Goal: Check status: Check status

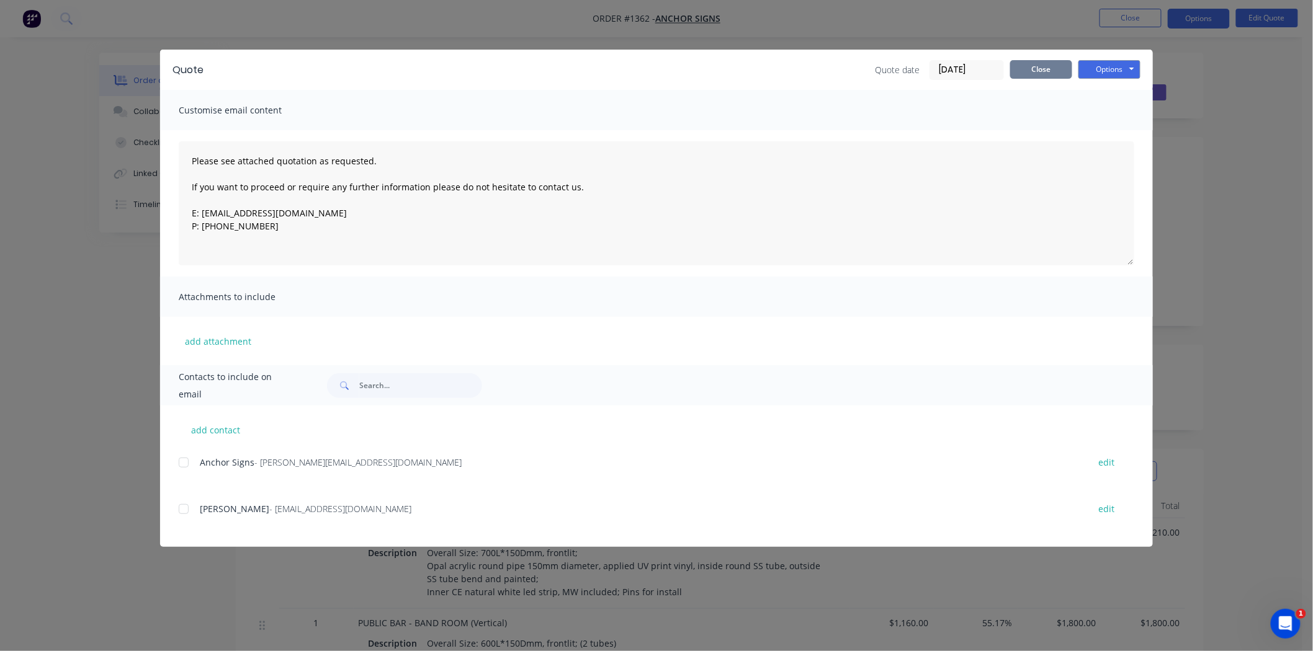
click at [1036, 67] on button "Close" at bounding box center [1041, 69] width 62 height 19
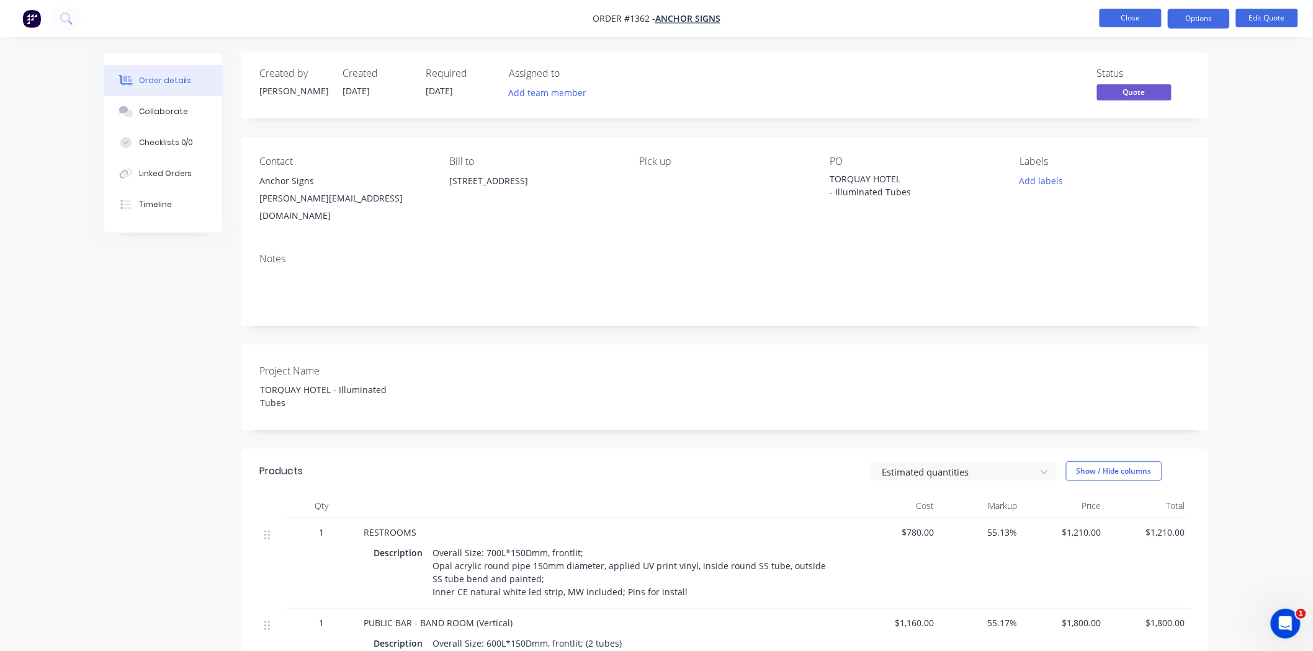
click at [1125, 17] on button "Close" at bounding box center [1130, 18] width 62 height 19
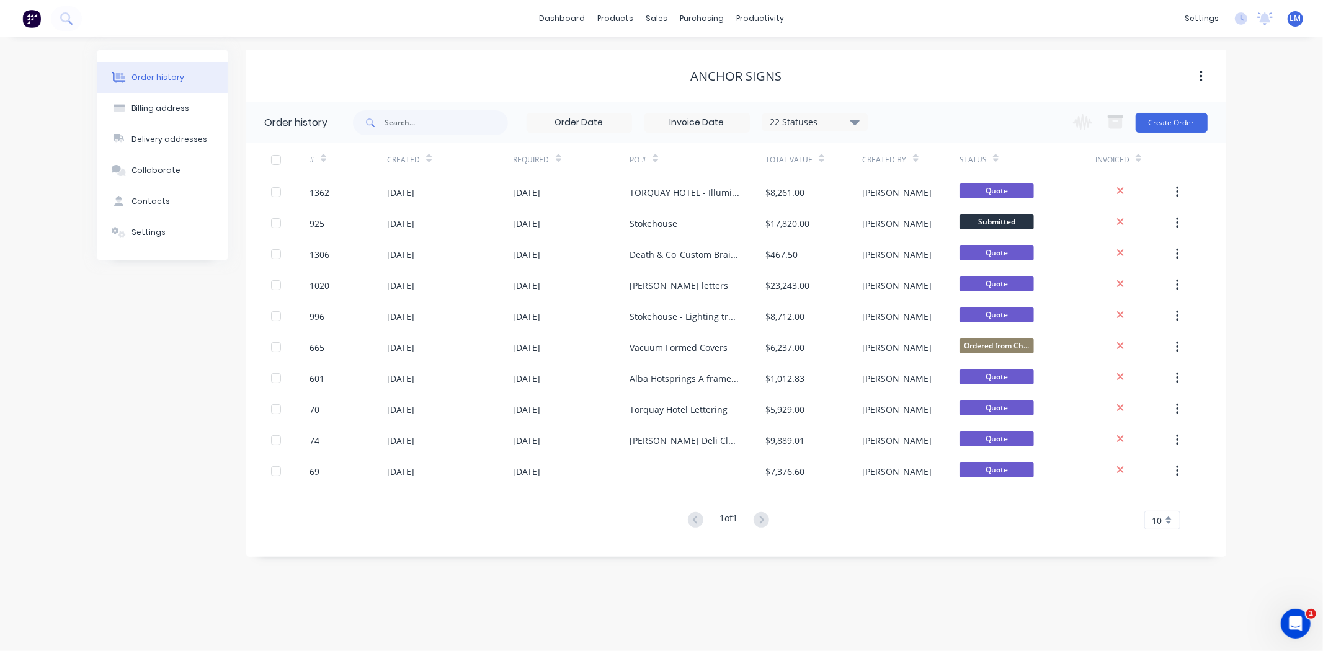
click at [854, 123] on icon at bounding box center [854, 122] width 9 height 6
click at [918, 265] on label at bounding box center [918, 265] width 0 height 0
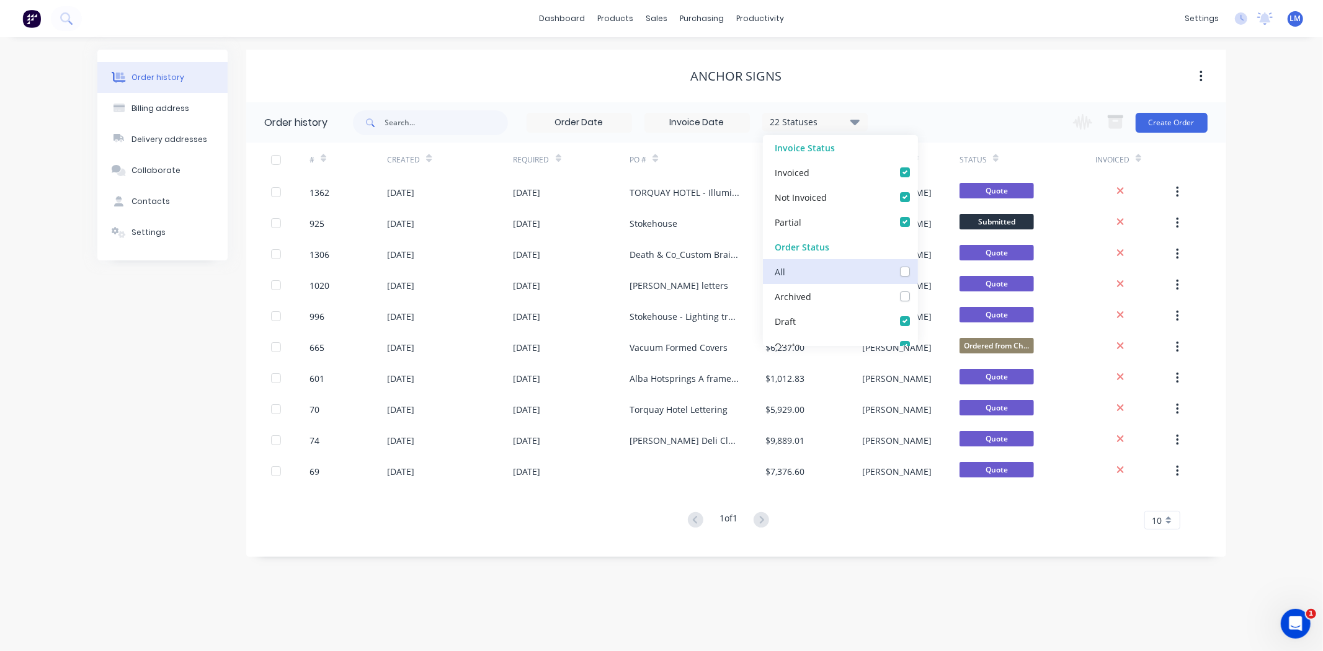
click at [918, 275] on input "checkbox" at bounding box center [923, 271] width 10 height 12
checkbox input "true"
click at [913, 87] on div "Anchor Signs" at bounding box center [736, 76] width 980 height 22
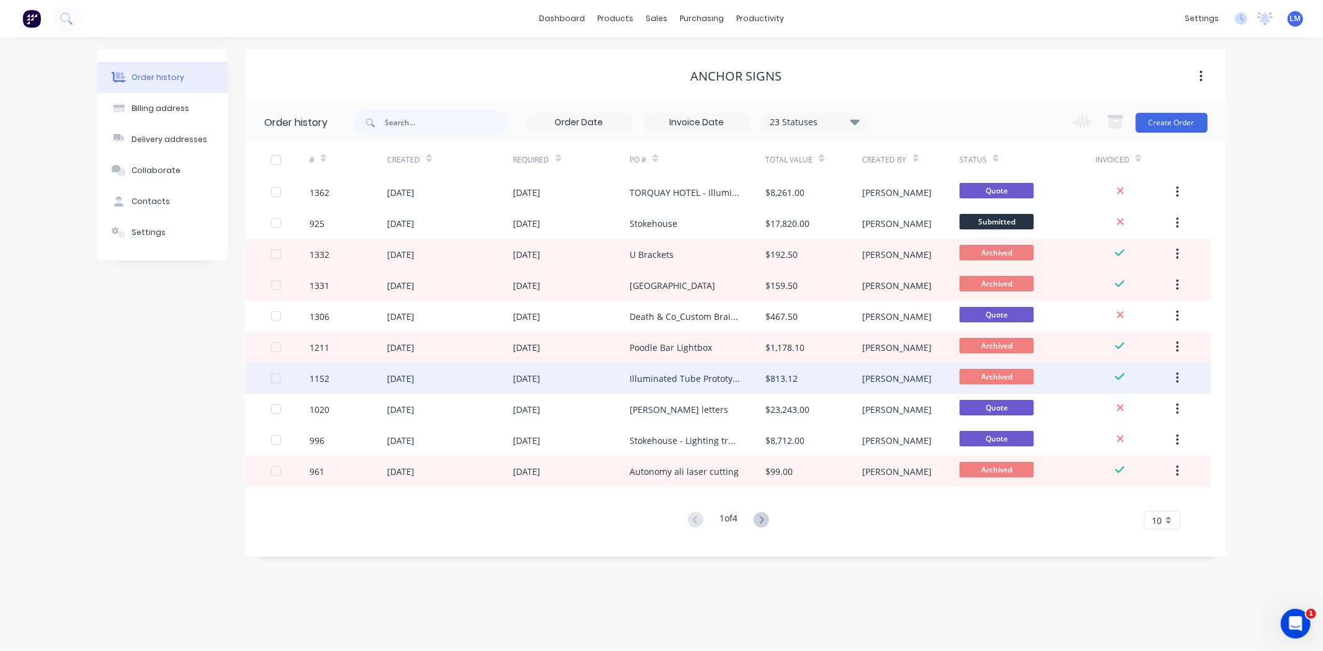
click at [768, 375] on div "$813.12" at bounding box center [782, 378] width 32 height 13
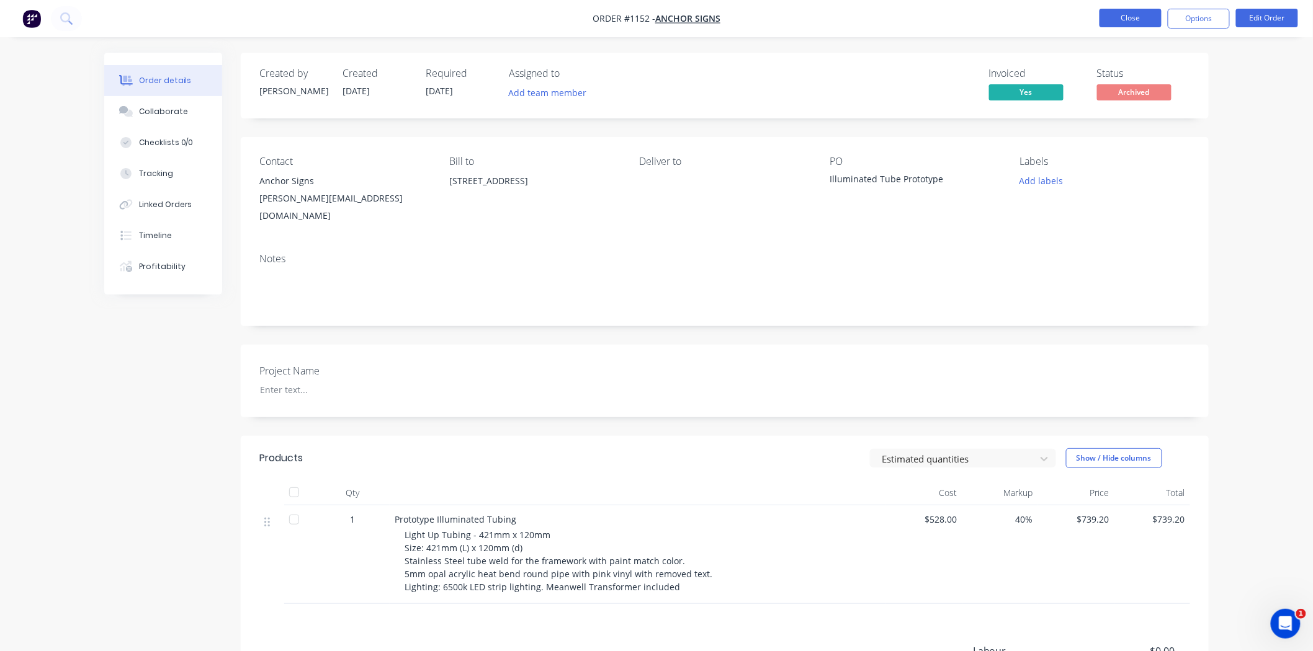
click at [1121, 19] on button "Close" at bounding box center [1130, 18] width 62 height 19
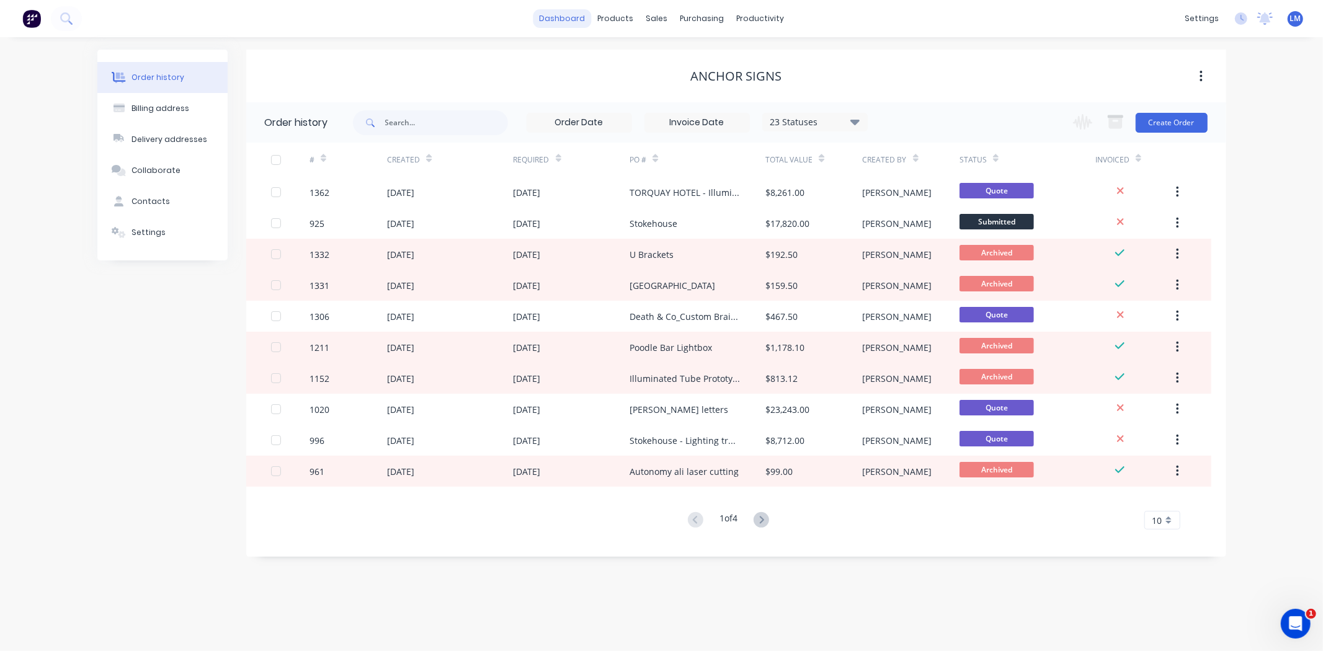
click at [569, 16] on link "dashboard" at bounding box center [562, 18] width 58 height 19
